Goal: Task Accomplishment & Management: Complete application form

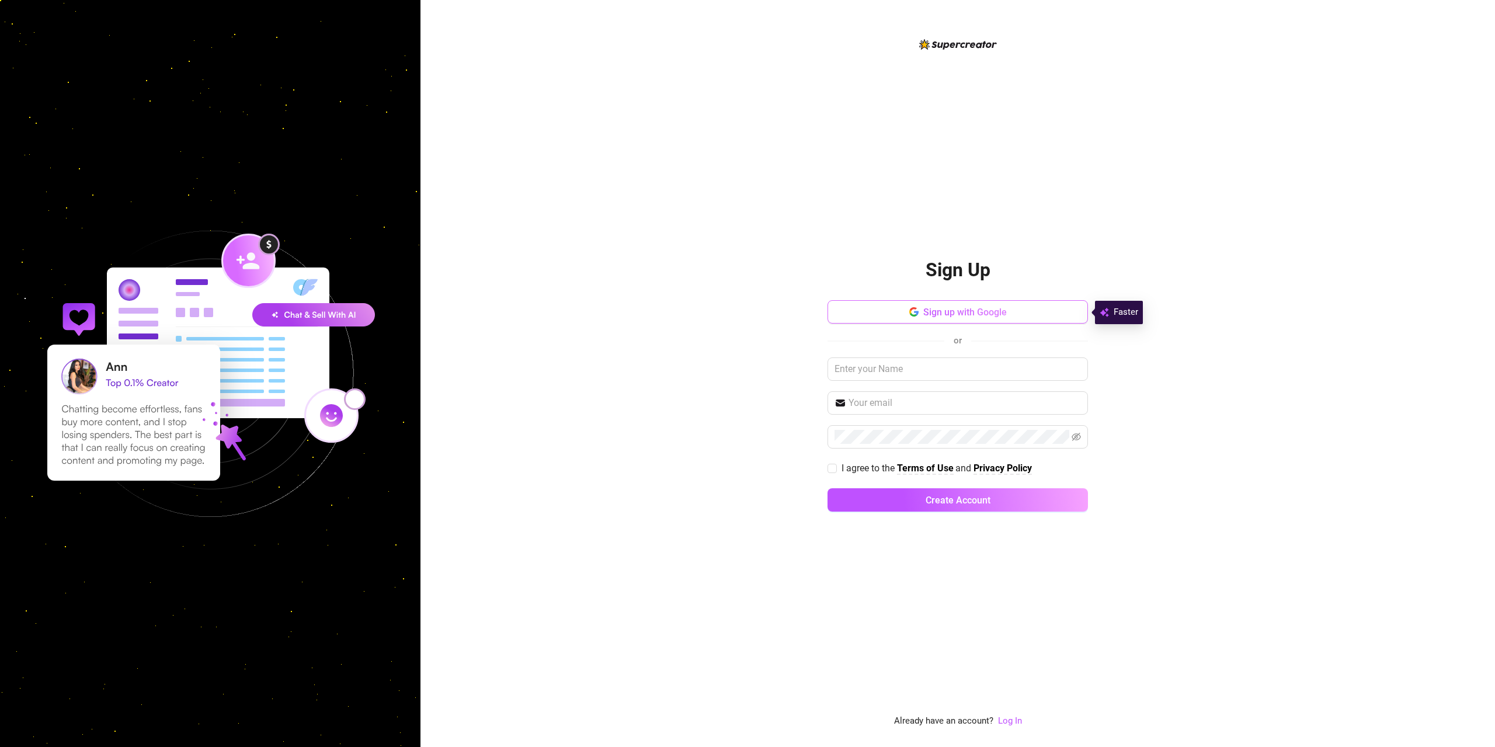
drag, startPoint x: 946, startPoint y: 315, endPoint x: 949, endPoint y: 309, distance: 6.8
click at [944, 312] on span "Sign up with Google" at bounding box center [964, 312] width 83 height 11
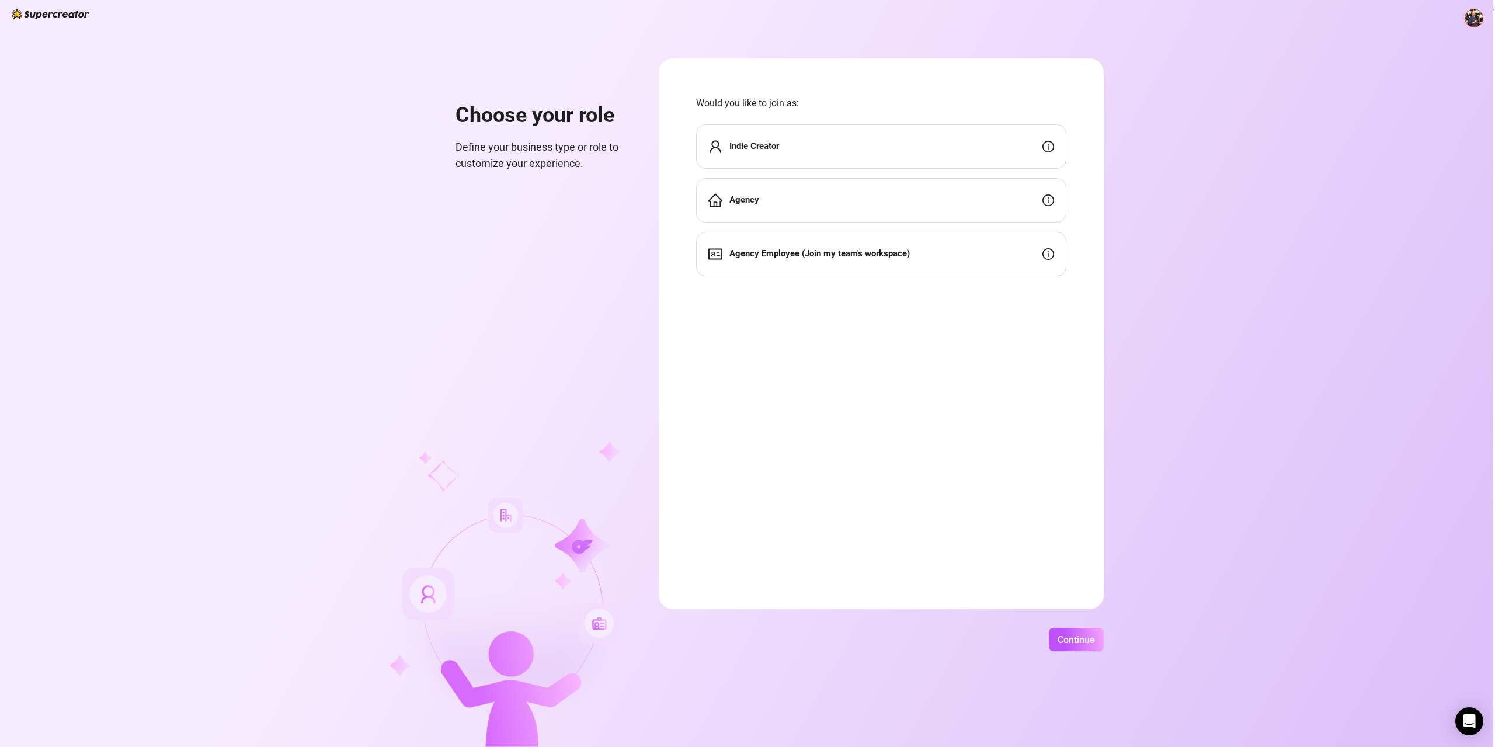
click at [814, 201] on div "Agency" at bounding box center [881, 200] width 370 height 44
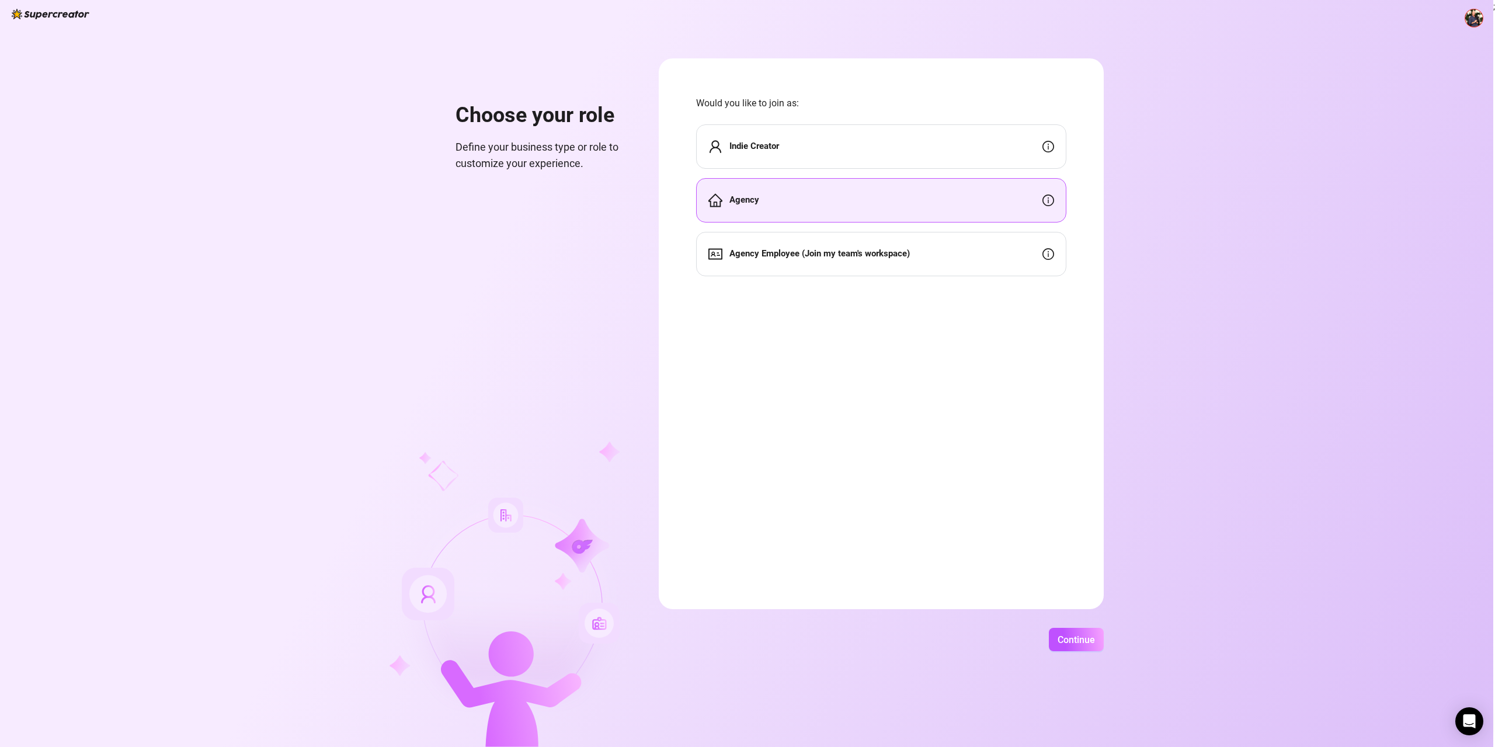
click at [816, 144] on div "Indie Creator" at bounding box center [881, 146] width 370 height 44
